Goal: Find specific page/section

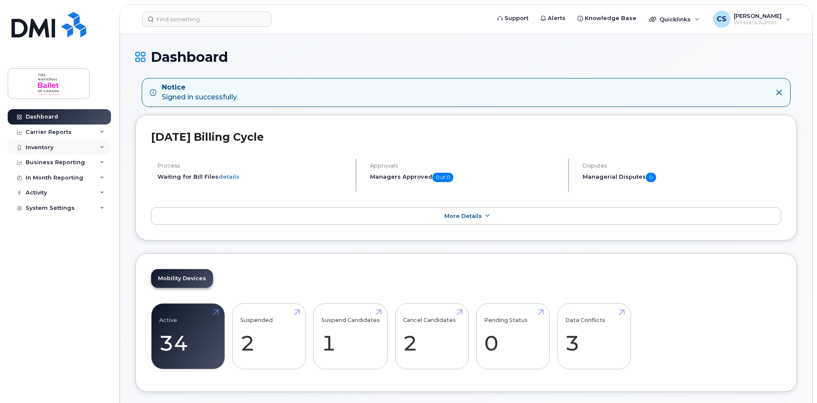
click at [50, 149] on div "Inventory" at bounding box center [40, 147] width 28 height 7
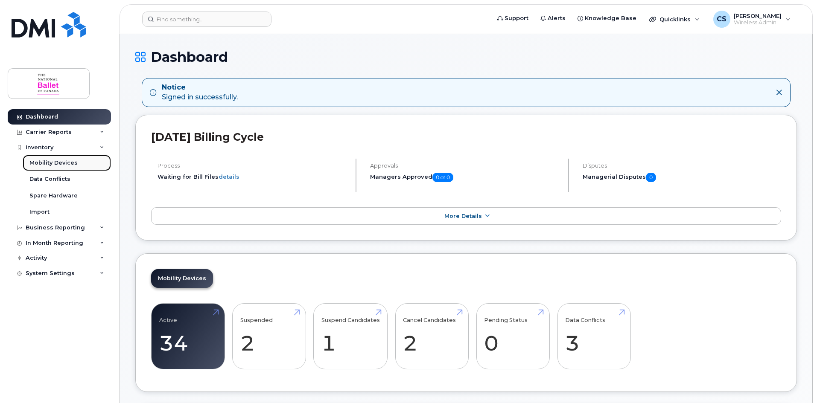
click at [58, 166] on div "Mobility Devices" at bounding box center [53, 163] width 48 height 8
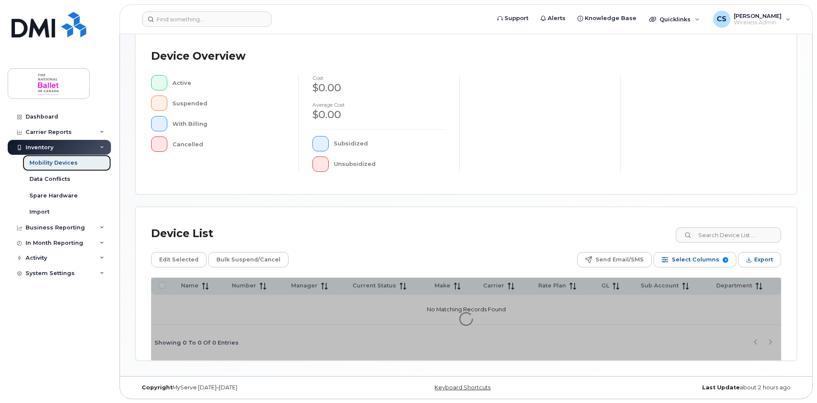
scroll to position [184, 0]
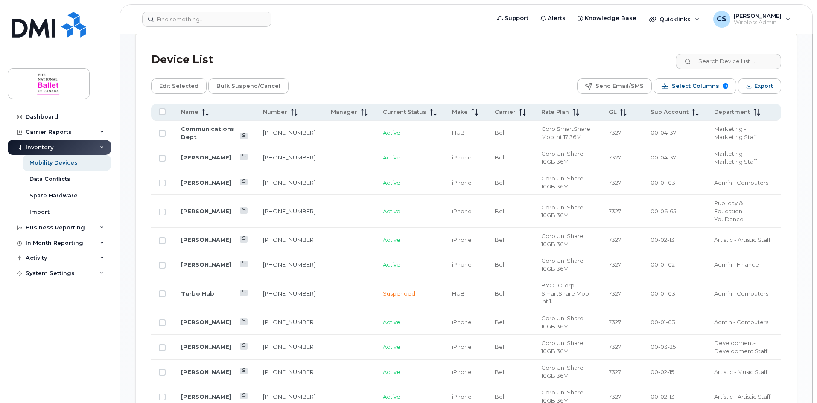
scroll to position [384, 0]
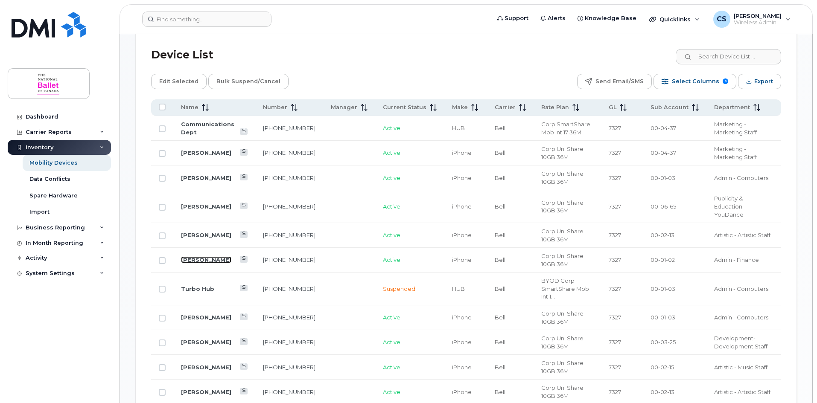
drag, startPoint x: 206, startPoint y: 246, endPoint x: 210, endPoint y: 257, distance: 11.2
click at [206, 257] on link "[PERSON_NAME]" at bounding box center [206, 260] width 50 height 7
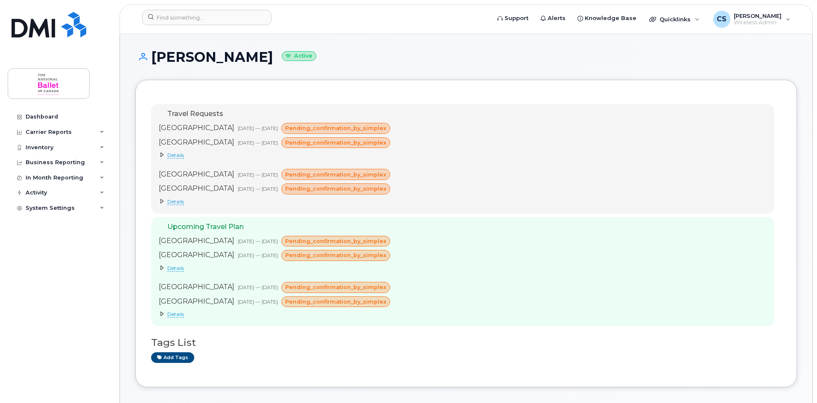
click at [163, 315] on icon at bounding box center [162, 314] width 5 height 5
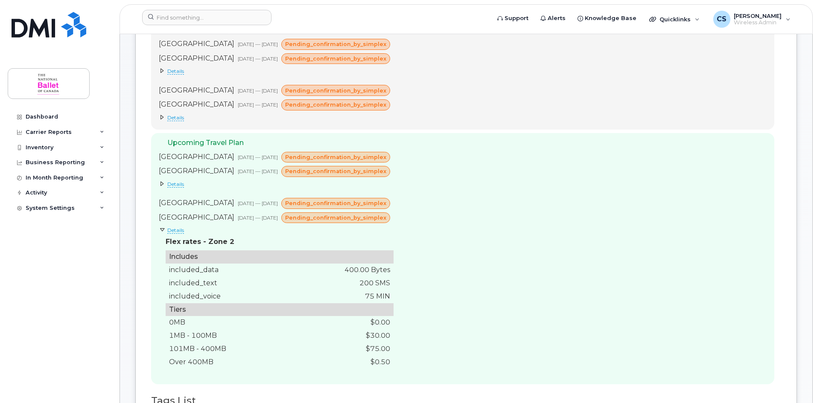
scroll to position [85, 0]
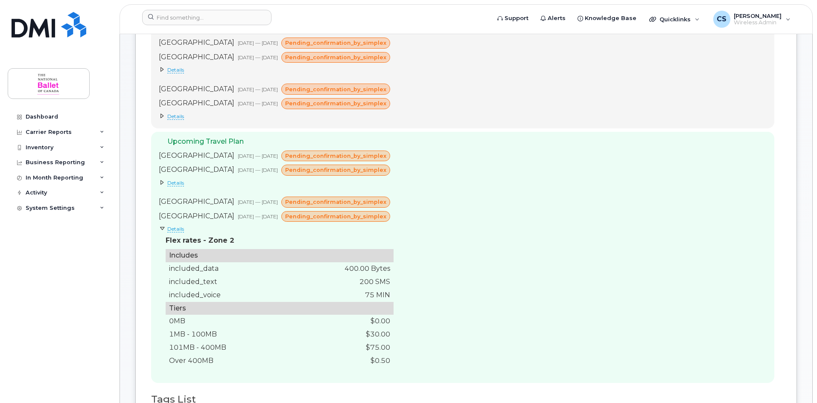
click at [162, 180] on icon at bounding box center [162, 182] width 5 height 5
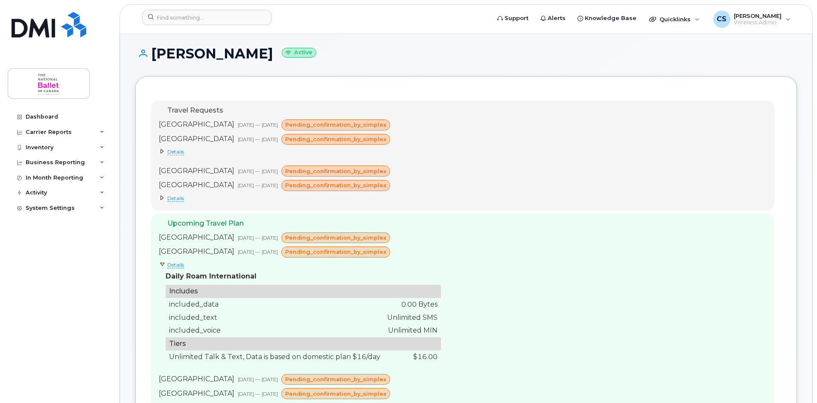
scroll to position [0, 0]
